Goal: Transaction & Acquisition: Purchase product/service

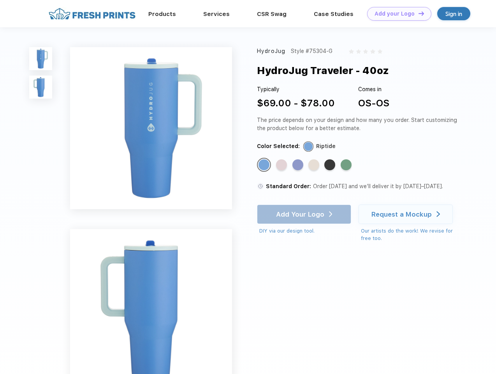
click at [396, 14] on link "Add your Logo Design Tool" at bounding box center [399, 14] width 64 height 14
click at [0, 0] on div "Design Tool" at bounding box center [0, 0] width 0 height 0
click at [418, 13] on link "Add your Logo Design Tool" at bounding box center [399, 14] width 64 height 14
click at [41, 58] on img at bounding box center [40, 58] width 23 height 23
click at [41, 87] on img at bounding box center [40, 87] width 23 height 23
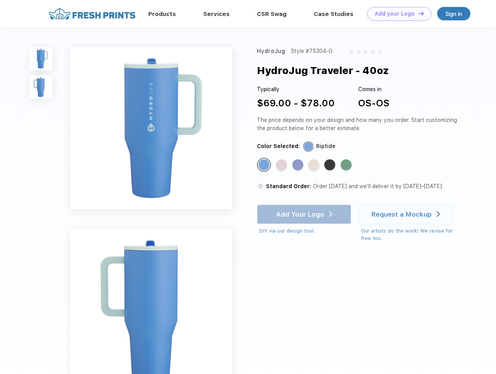
click at [265, 165] on div "Standard Color" at bounding box center [263, 164] width 11 height 11
click at [282, 165] on div "Standard Color" at bounding box center [281, 164] width 11 height 11
click at [299, 165] on div "Standard Color" at bounding box center [297, 164] width 11 height 11
click at [315, 165] on div "Standard Color" at bounding box center [313, 164] width 11 height 11
click at [330, 165] on div "Standard Color" at bounding box center [329, 164] width 11 height 11
